Goal: Ask a question

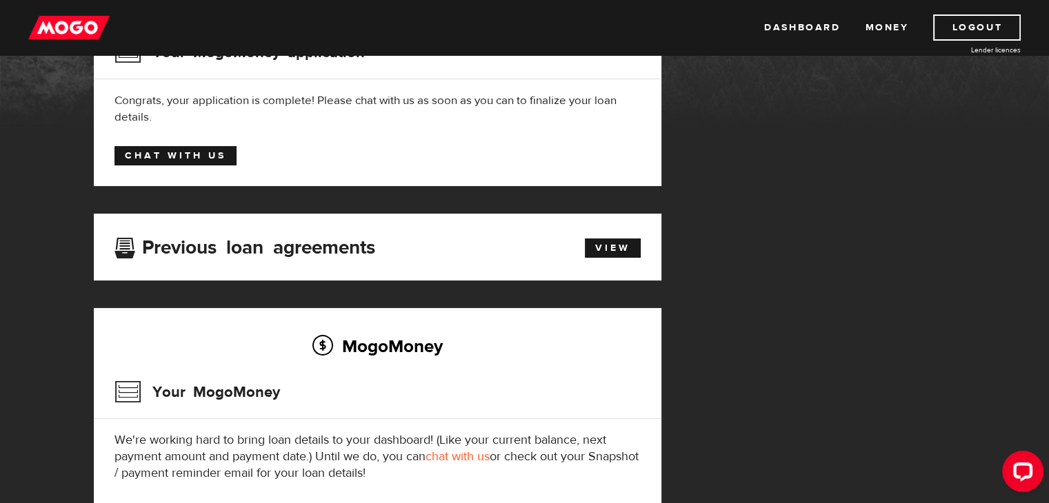
scroll to position [185, 0]
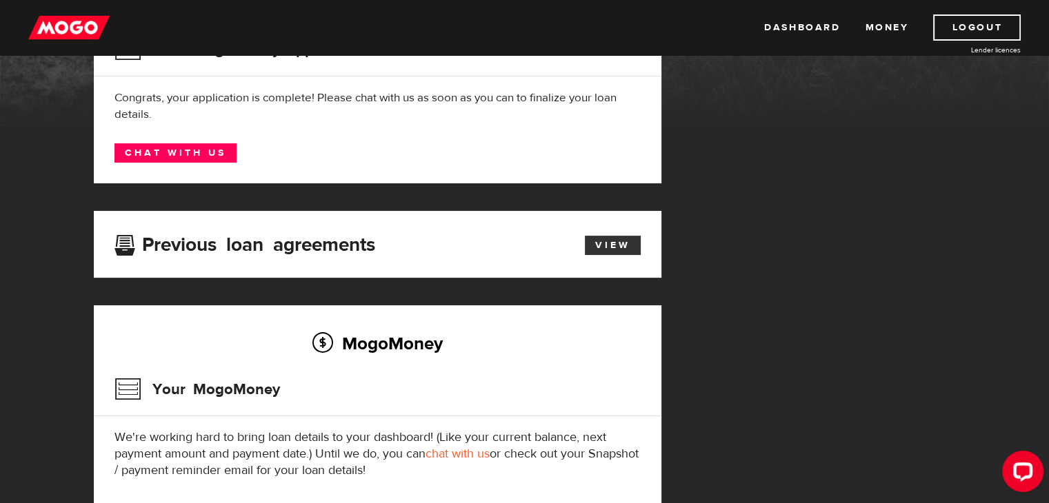
click at [594, 249] on link "View" at bounding box center [613, 245] width 56 height 19
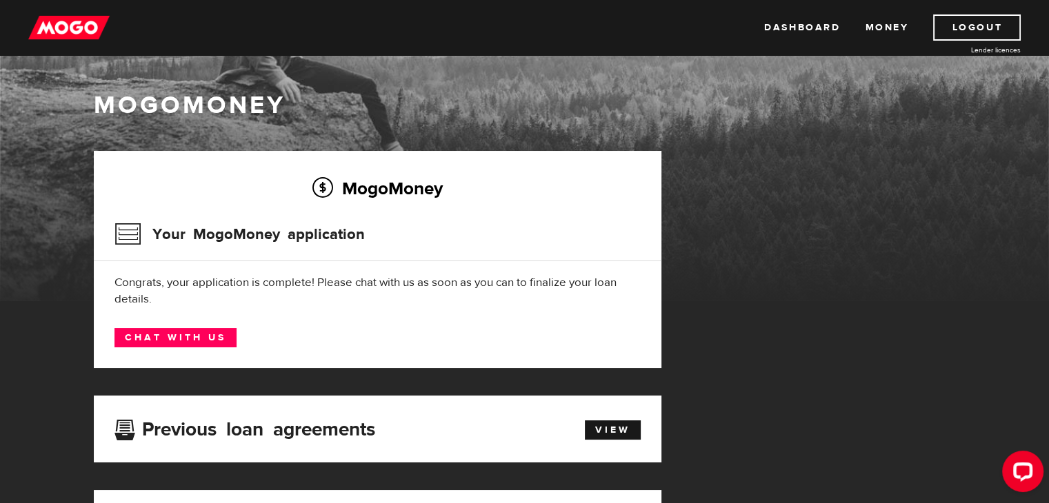
scroll to position [221, 0]
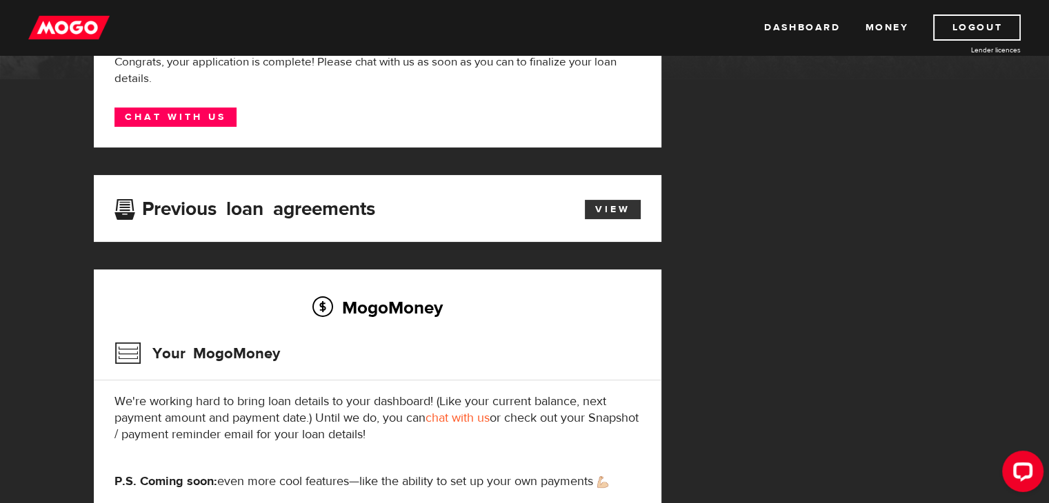
click at [596, 210] on link "View" at bounding box center [613, 209] width 56 height 19
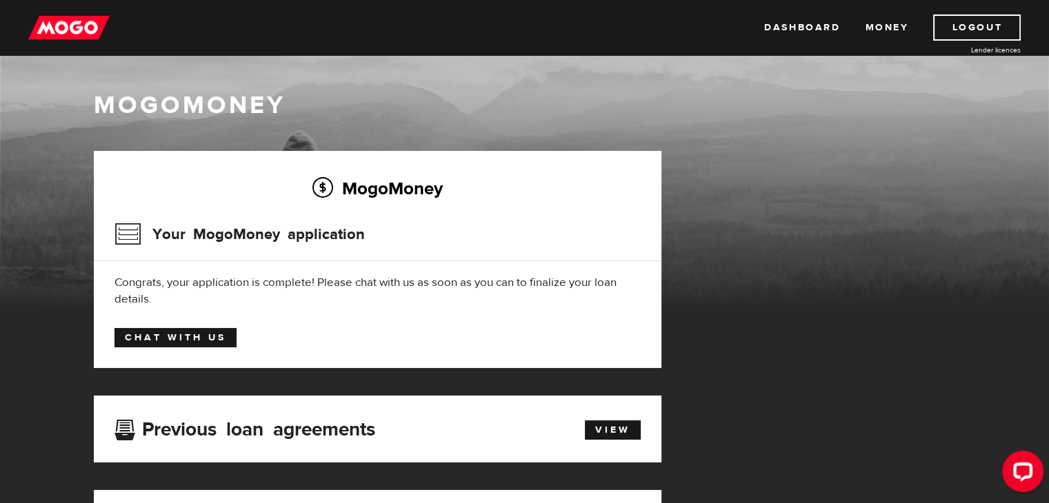
click at [215, 339] on link "Chat with us" at bounding box center [175, 337] width 122 height 19
